Goal: Transaction & Acquisition: Purchase product/service

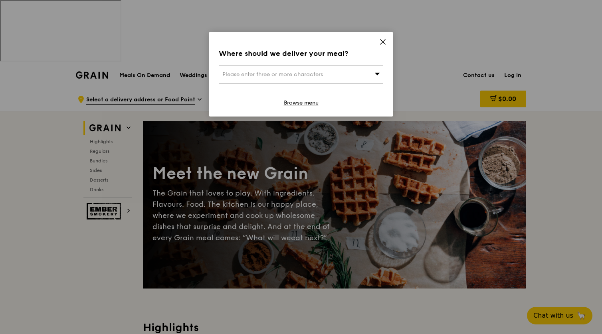
click at [346, 79] on div "Please enter three or more characters" at bounding box center [301, 74] width 164 height 18
click at [381, 44] on icon at bounding box center [382, 41] width 7 height 7
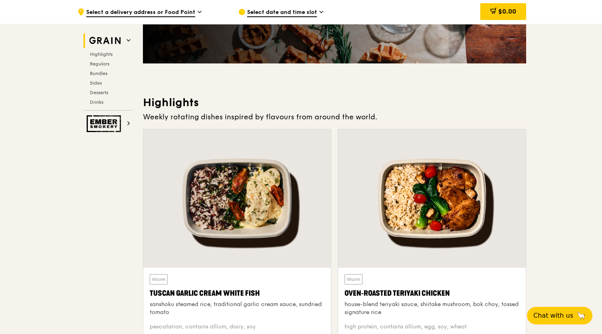
scroll to position [238, 0]
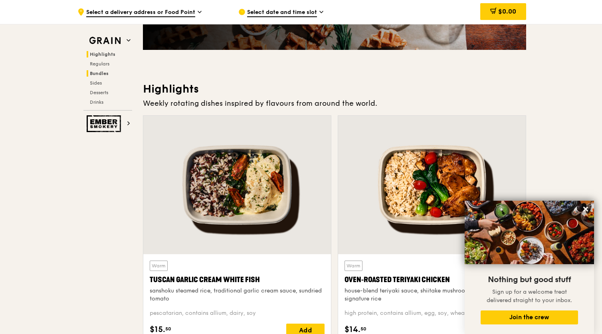
click at [95, 72] on span "Bundles" at bounding box center [99, 74] width 19 height 6
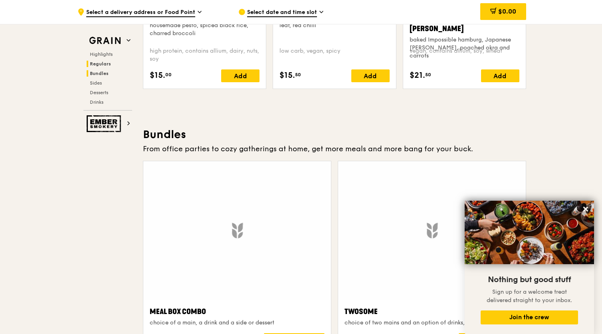
scroll to position [1149, 0]
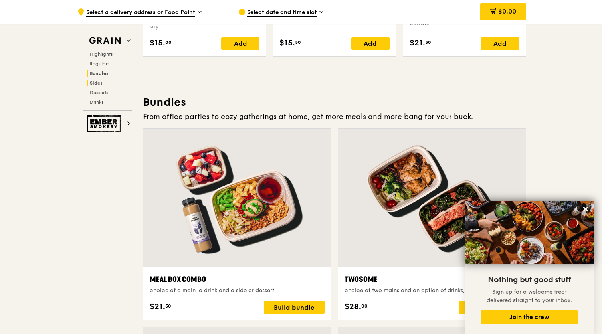
click at [95, 81] on span "Sides" at bounding box center [96, 83] width 13 height 6
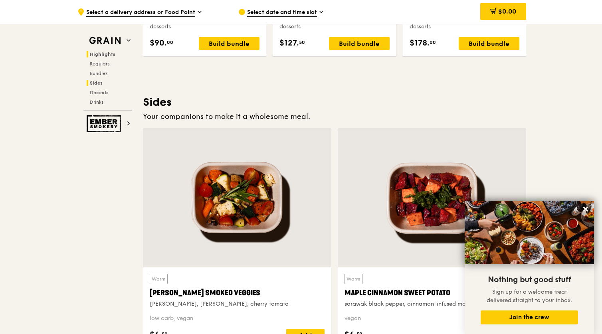
click at [110, 51] on span "Highlights" at bounding box center [103, 54] width 26 height 6
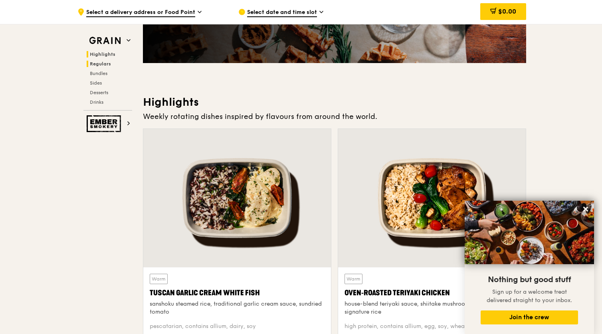
click at [109, 62] on span "Regulars" at bounding box center [100, 64] width 21 height 6
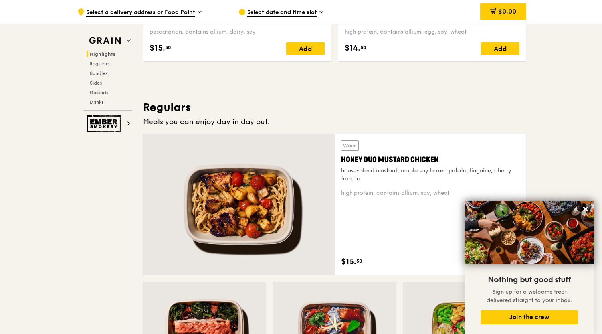
scroll to position [525, 0]
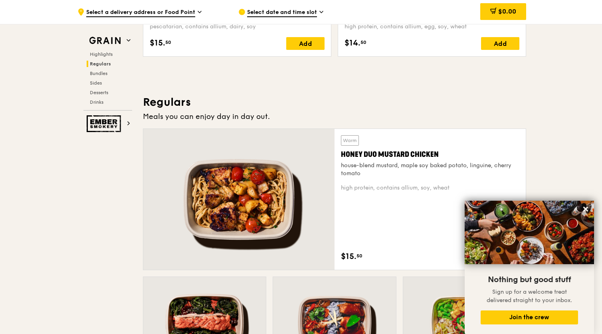
click at [194, 14] on span "Select a delivery address or Food Point" at bounding box center [140, 12] width 109 height 9
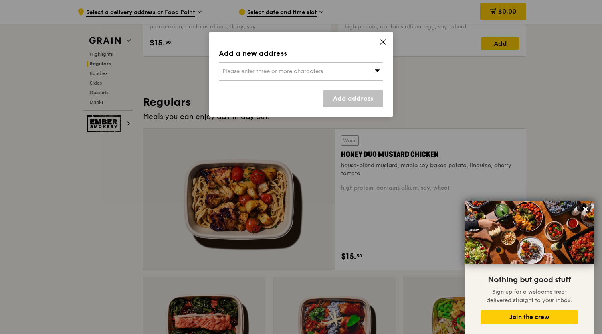
click at [307, 66] on div "Please enter three or more characters" at bounding box center [301, 71] width 164 height 18
type input "x"
type input "suntec"
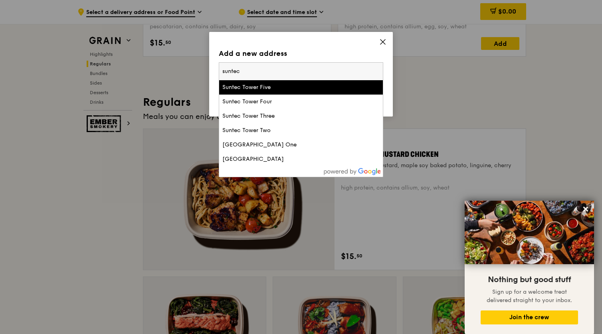
click at [287, 92] on li "Suntec Tower Five" at bounding box center [301, 87] width 164 height 14
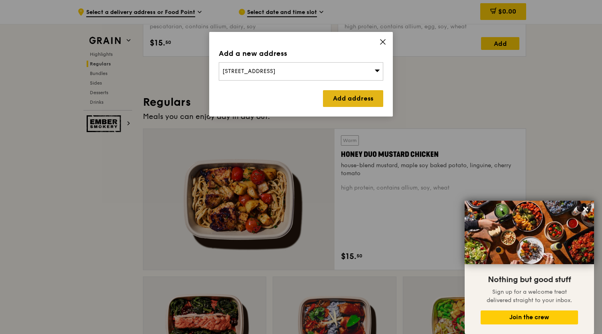
click at [338, 95] on link "Add address" at bounding box center [353, 98] width 60 height 17
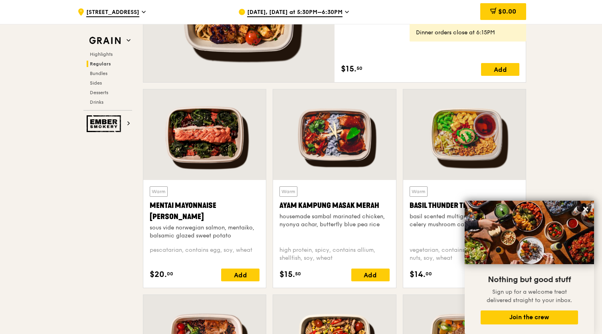
scroll to position [760, 0]
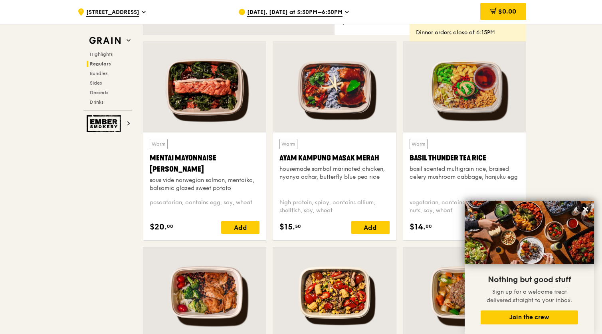
click at [318, 6] on div "[DATE], [DATE] at 5:30PM–6:30PM" at bounding box center [312, 12] width 148 height 24
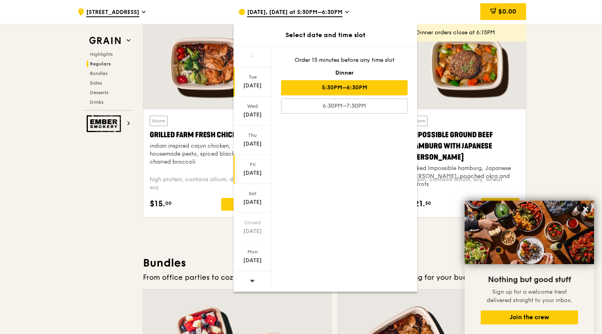
scroll to position [1140, 0]
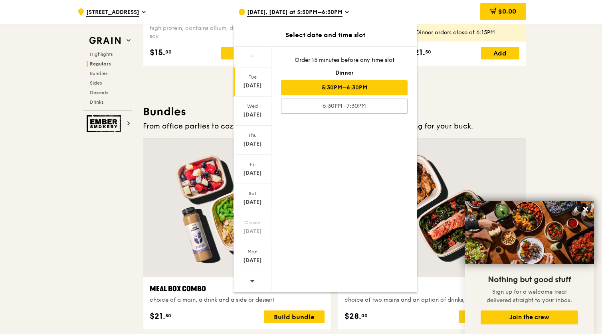
click at [254, 283] on icon at bounding box center [252, 281] width 6 height 6
click at [253, 174] on div "[DATE]" at bounding box center [253, 173] width 36 height 8
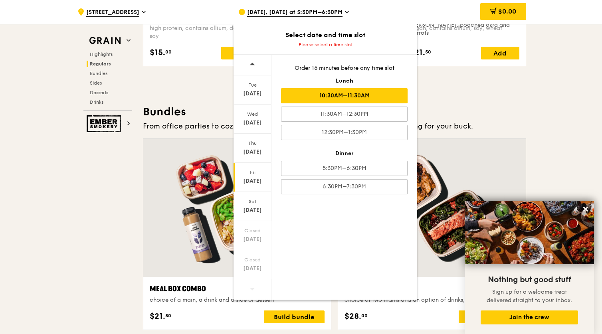
click at [331, 98] on div "10:30AM–11:30AM" at bounding box center [344, 95] width 126 height 15
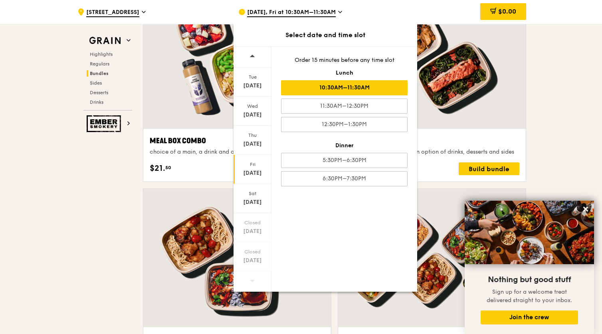
scroll to position [1355, 0]
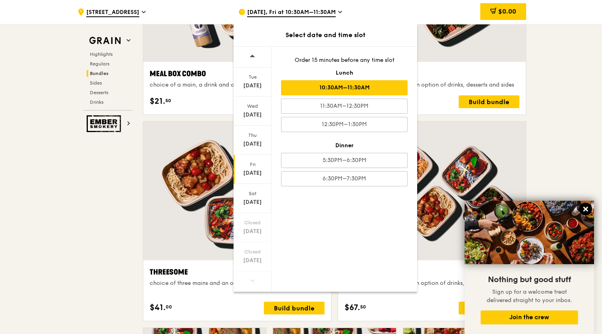
click at [587, 211] on icon at bounding box center [585, 209] width 5 height 5
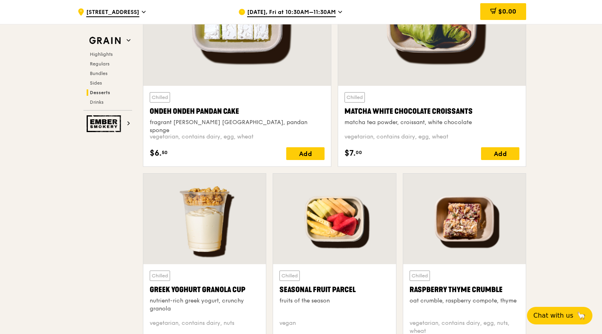
scroll to position [2473, 0]
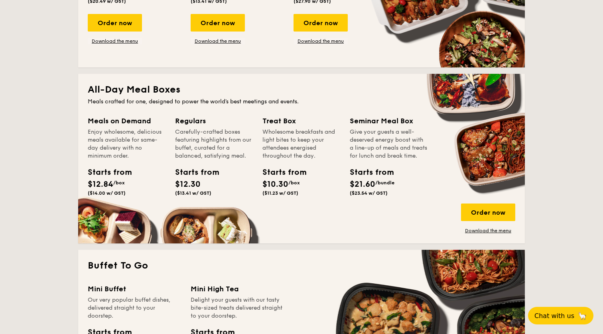
scroll to position [478, 0]
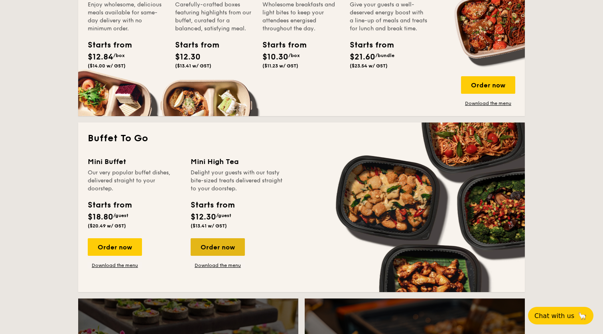
click at [219, 238] on div "Order now" at bounding box center [218, 247] width 54 height 18
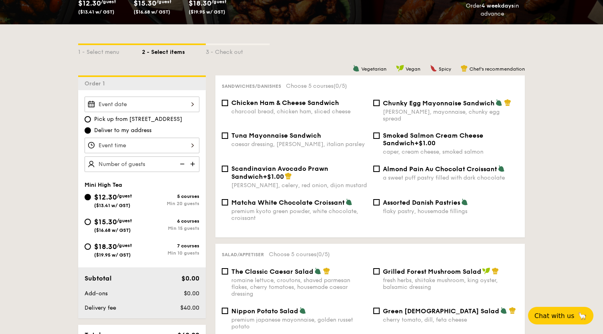
scroll to position [213, 0]
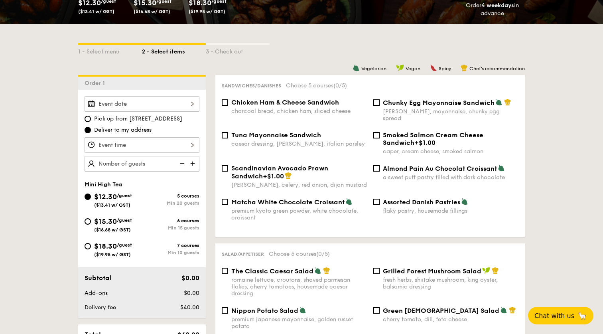
click at [193, 156] on img at bounding box center [194, 163] width 12 height 15
click at [185, 156] on img at bounding box center [182, 163] width 12 height 15
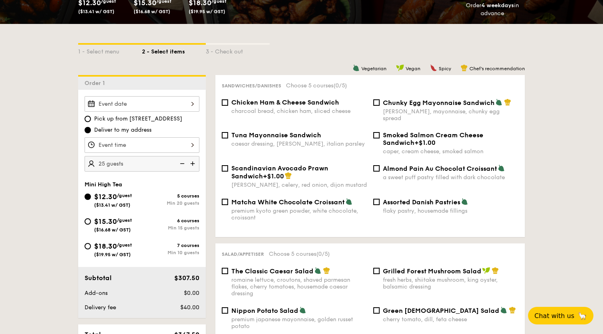
type input "20 guests"
click at [185, 156] on img at bounding box center [182, 163] width 12 height 15
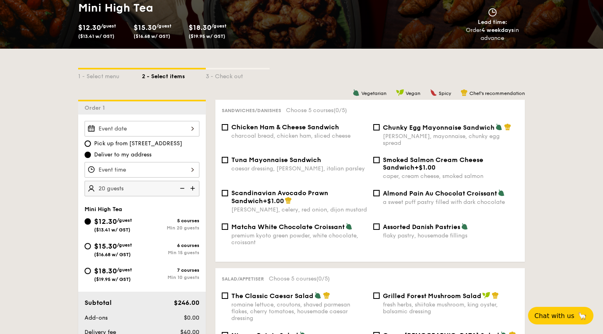
scroll to position [188, 0]
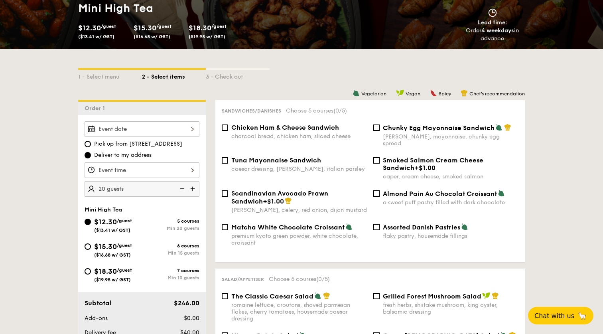
click at [282, 166] on div "caesar dressing, gherkin, italian parsley" at bounding box center [299, 169] width 136 height 7
click at [228, 157] on input "Tuna Mayonnaise Sandwich caesar dressing, gherkin, italian parsley" at bounding box center [225, 160] width 6 height 6
checkbox input "true"
click at [379, 124] on input "Chunky Egg Mayonnaise Sandwich dijon mustard, mayonnaise, chunky egg spread" at bounding box center [376, 127] width 6 height 6
checkbox input "true"
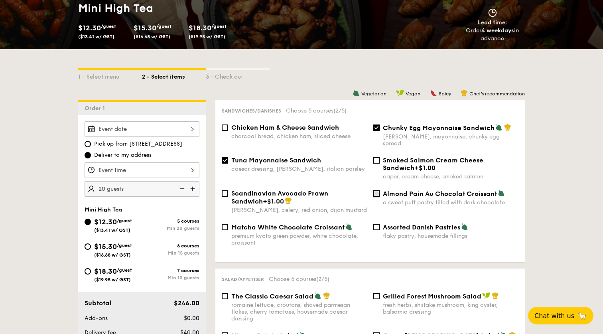
click at [375, 190] on input "Almond Pain Au Chocolat Croissant a sweet puff pastry filled with dark chocolate" at bounding box center [376, 193] width 6 height 6
checkbox input "true"
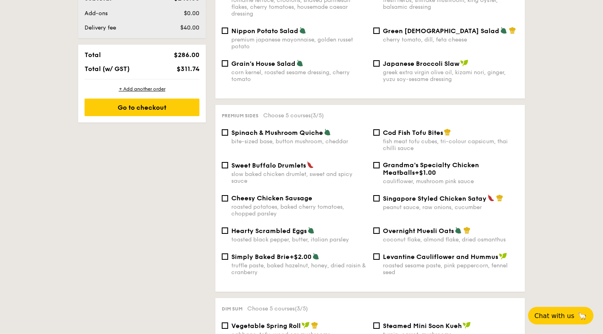
scroll to position [310, 0]
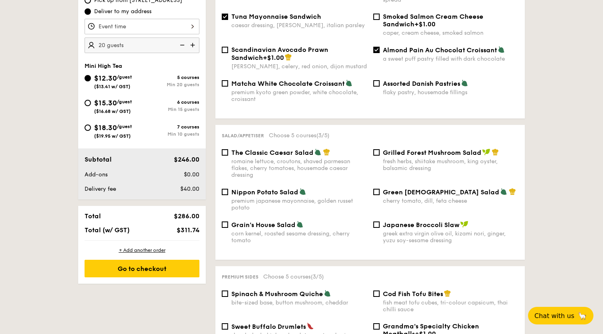
scroll to position [339, 0]
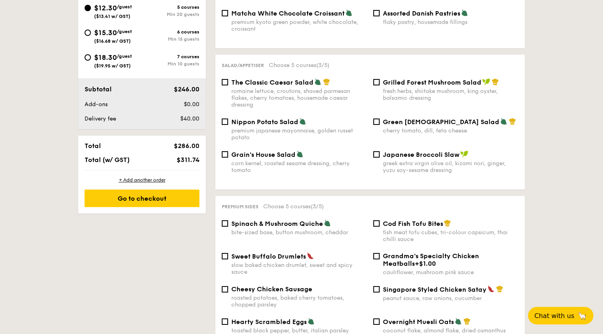
click at [380, 78] on div "Grilled Forest Mushroom Salad fresh herbs, shiitake mushroom, king oyster, bals…" at bounding box center [446, 89] width 152 height 23
click at [377, 79] on input "Grilled Forest Mushroom Salad fresh herbs, shiitake mushroom, king oyster, bals…" at bounding box center [376, 82] width 6 height 6
checkbox input "true"
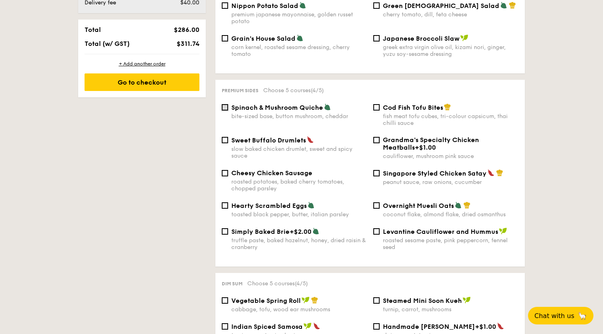
click at [223, 104] on input "Spinach & Mushroom Quiche bite-sized base, button mushroom, cheddar" at bounding box center [225, 107] width 6 height 6
checkbox input "true"
click at [234, 164] on div "Sweet Buffalo Drumlets slow baked chicken drumlet, sweet and spicy sauce Grandm…" at bounding box center [370, 152] width 303 height 33
click at [235, 169] on span "Cheesy Chicken Sausage" at bounding box center [271, 173] width 81 height 8
click at [228, 170] on input "Cheesy Chicken Sausage roasted potatoes, baked cherry tomatoes, chopped parsley" at bounding box center [225, 173] width 6 height 6
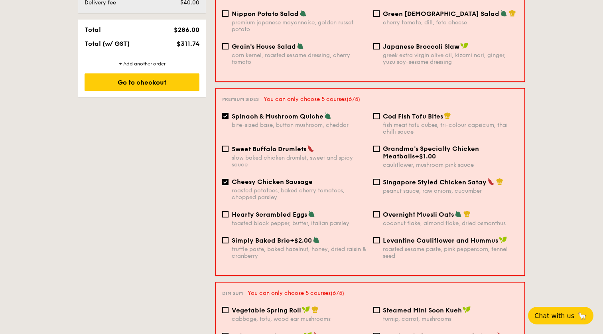
click at [235, 178] on span "Cheesy Chicken Sausage" at bounding box center [272, 182] width 81 height 8
click at [229, 179] on input "Cheesy Chicken Sausage roasted potatoes, baked cherry tomatoes, chopped parsley" at bounding box center [225, 182] width 6 height 6
checkbox input "false"
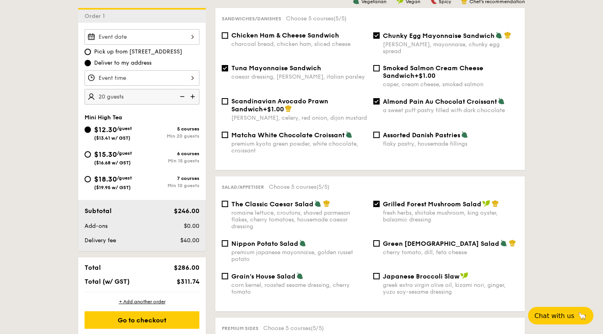
scroll to position [155, 0]
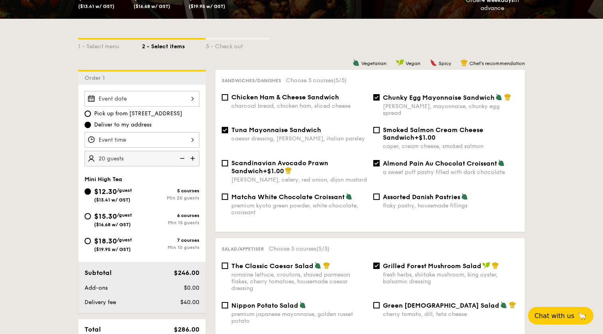
click at [379, 160] on input "Almond Pain Au Chocolat Croissant a sweet puff pastry filled with dark chocolate" at bounding box center [376, 163] width 6 height 6
checkbox input "false"
click at [376, 99] on input "Chunky Egg Mayonnaise Sandwich dijon mustard, mayonnaise, chunky egg spread" at bounding box center [376, 97] width 6 height 6
checkbox input "false"
click at [223, 95] on input "Chicken Ham & Cheese Sandwich charcoal bread, chicken ham, sliced cheese" at bounding box center [225, 97] width 6 height 6
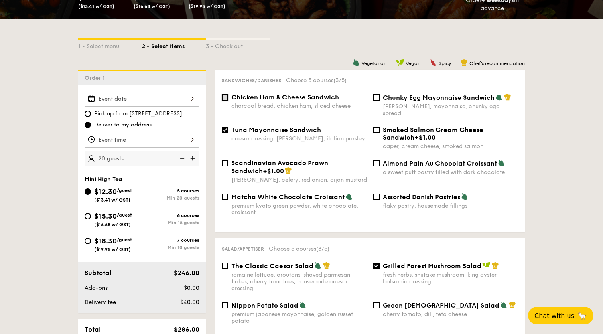
checkbox input "true"
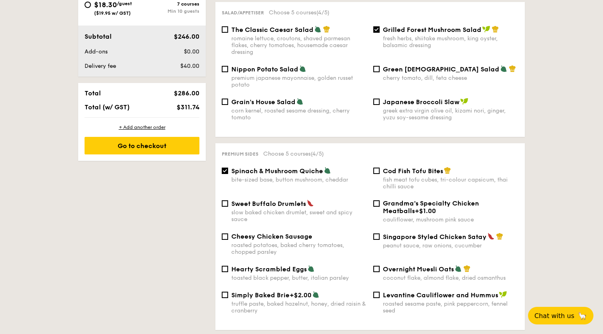
scroll to position [339, 0]
